Goal: Register for event/course

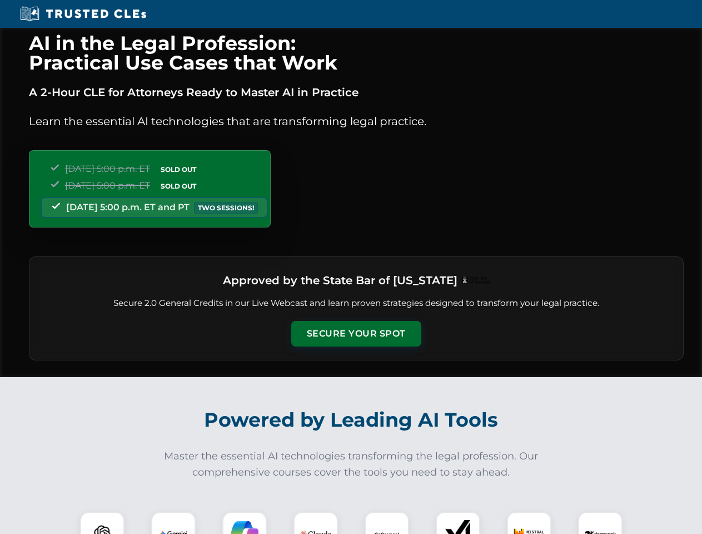
click at [356, 334] on button "Secure Your Spot" at bounding box center [356, 334] width 130 height 26
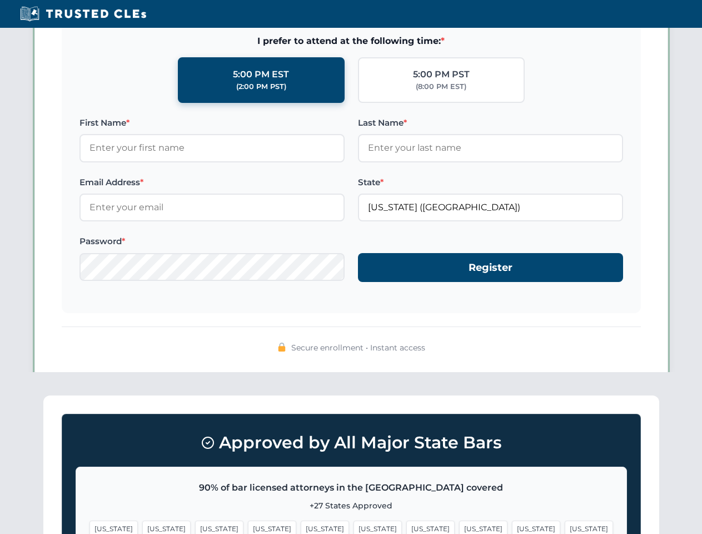
click at [354, 523] on span "[US_STATE]" at bounding box center [378, 528] width 48 height 16
click at [406, 523] on span "[US_STATE]" at bounding box center [430, 528] width 48 height 16
click at [512, 523] on span "[US_STATE]" at bounding box center [536, 528] width 48 height 16
